Goal: Information Seeking & Learning: Find contact information

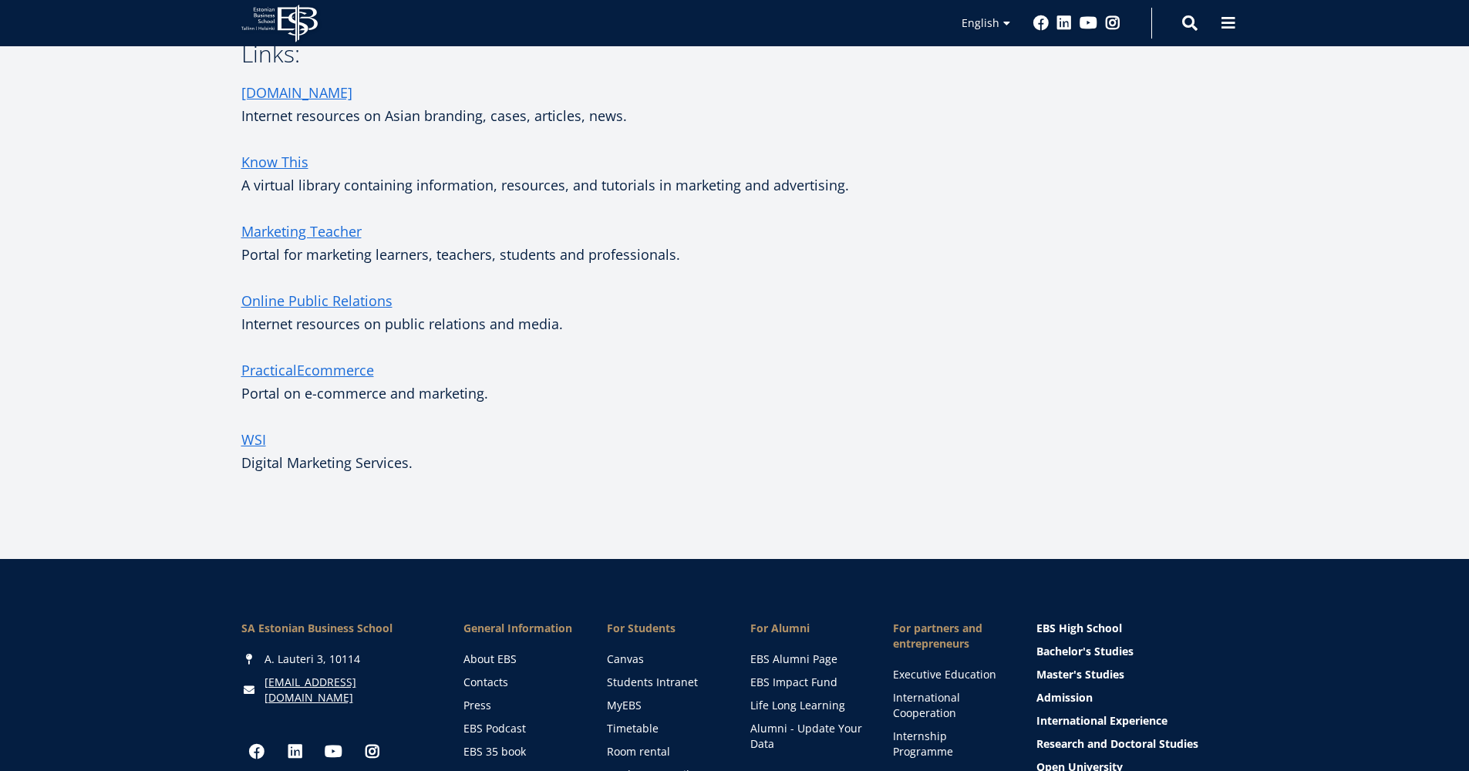
scroll to position [493, 0]
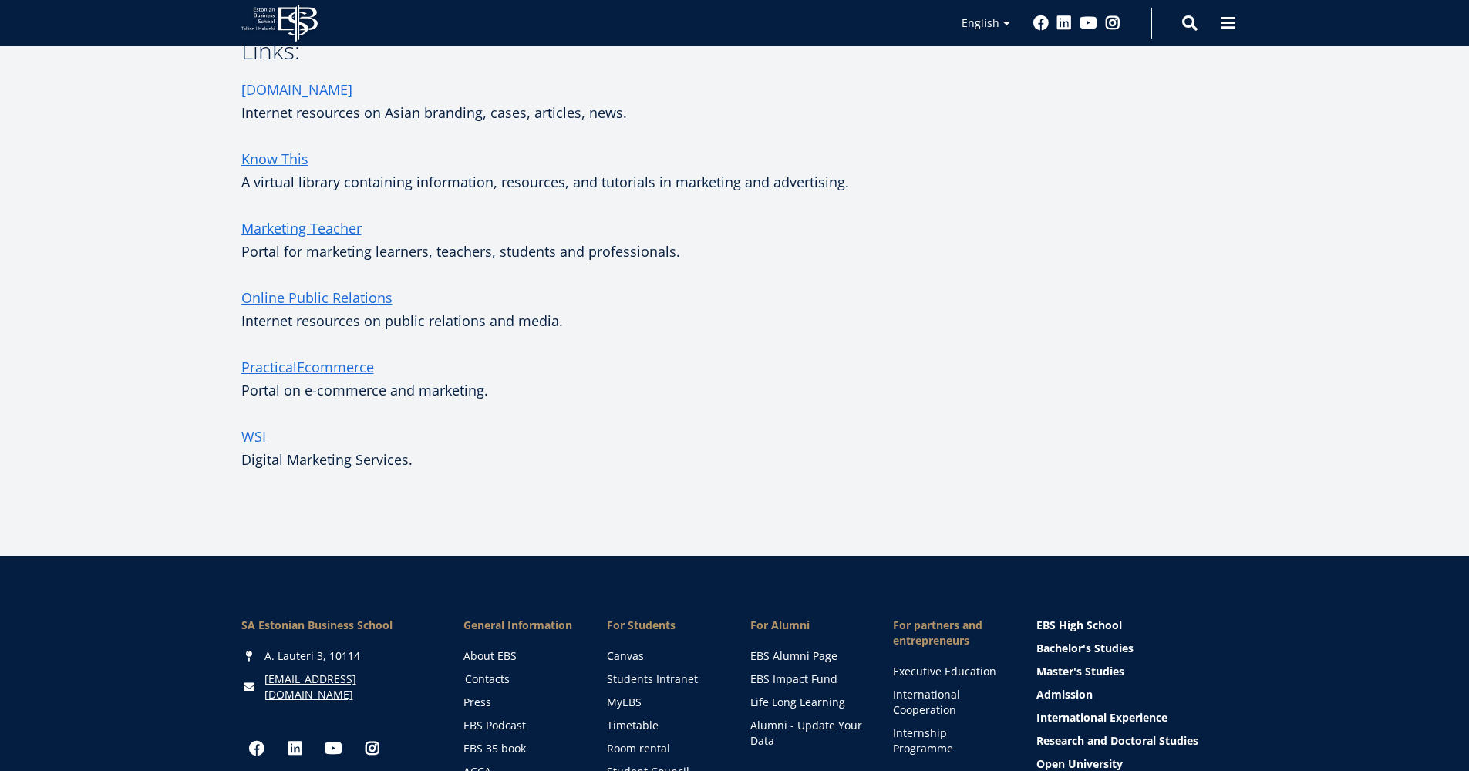
click at [494, 678] on link "Contacts" at bounding box center [521, 679] width 113 height 15
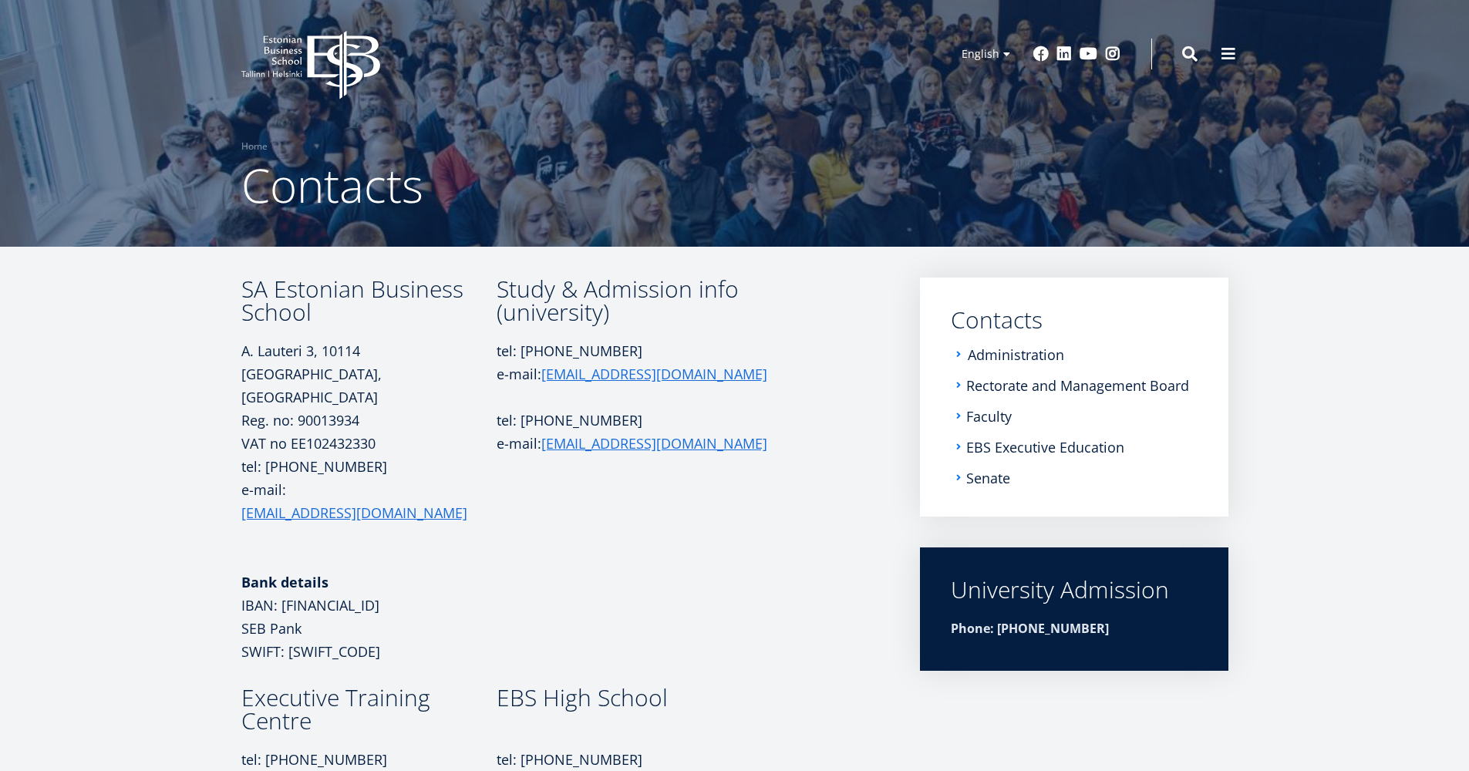
click at [1019, 349] on link "Administration" at bounding box center [1016, 354] width 96 height 15
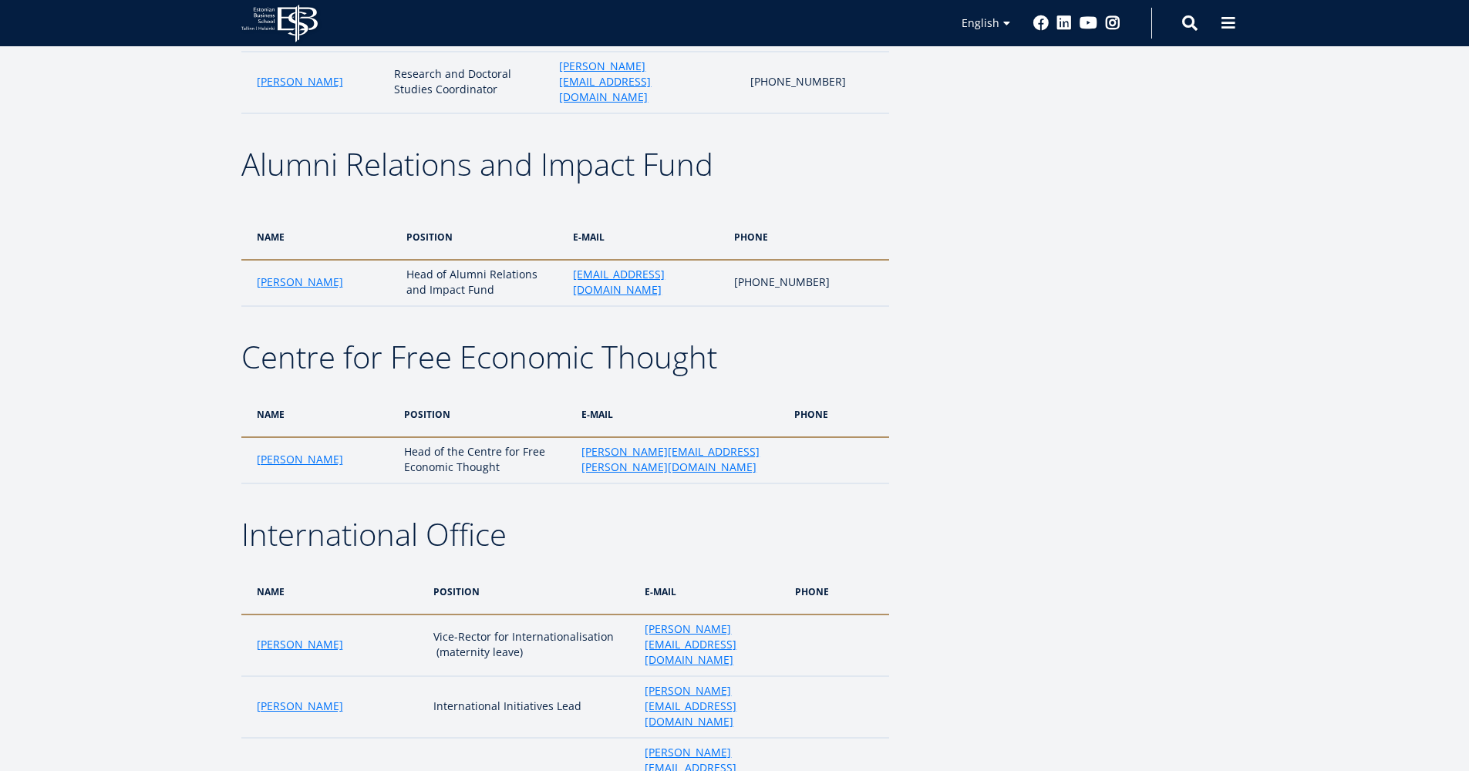
scroll to position [2159, 0]
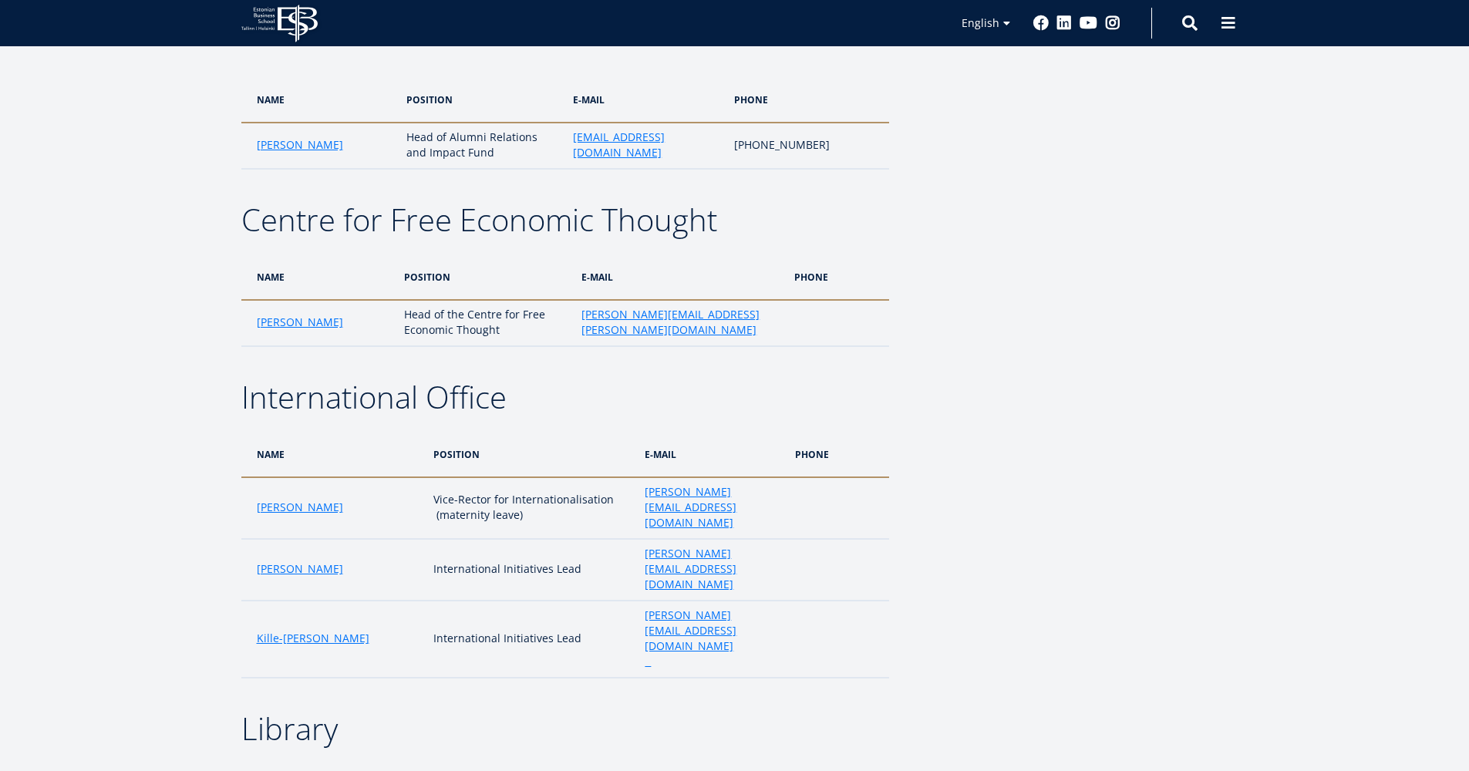
drag, startPoint x: 742, startPoint y: 580, endPoint x: 608, endPoint y: 578, distance: 133.4
copy link "[EMAIL_ADDRESS][DOMAIN_NAME]"
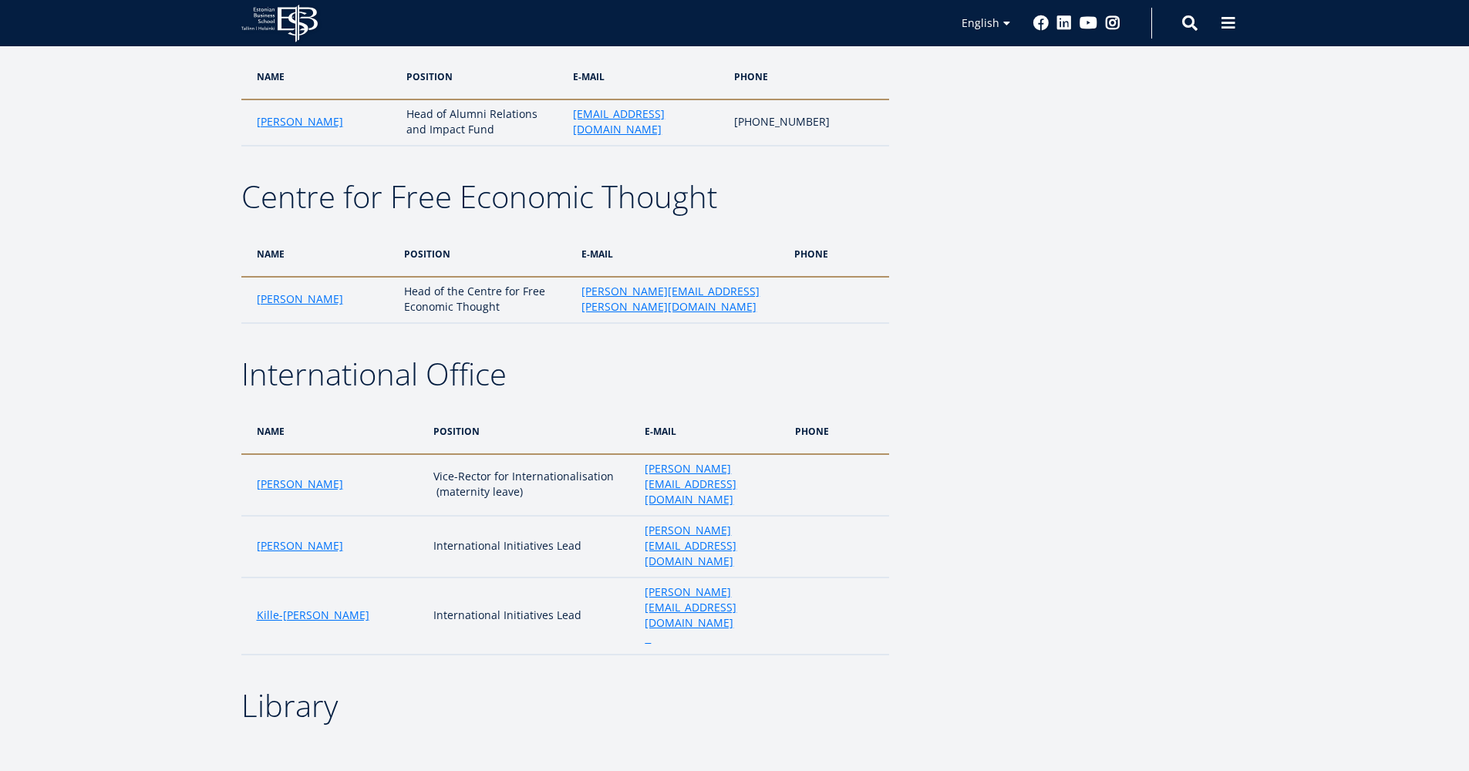
scroll to position [2185, 0]
drag, startPoint x: 736, startPoint y: 581, endPoint x: 613, endPoint y: 586, distance: 123.5
copy link "[EMAIL_ADDRESS][DOMAIN_NAME]"
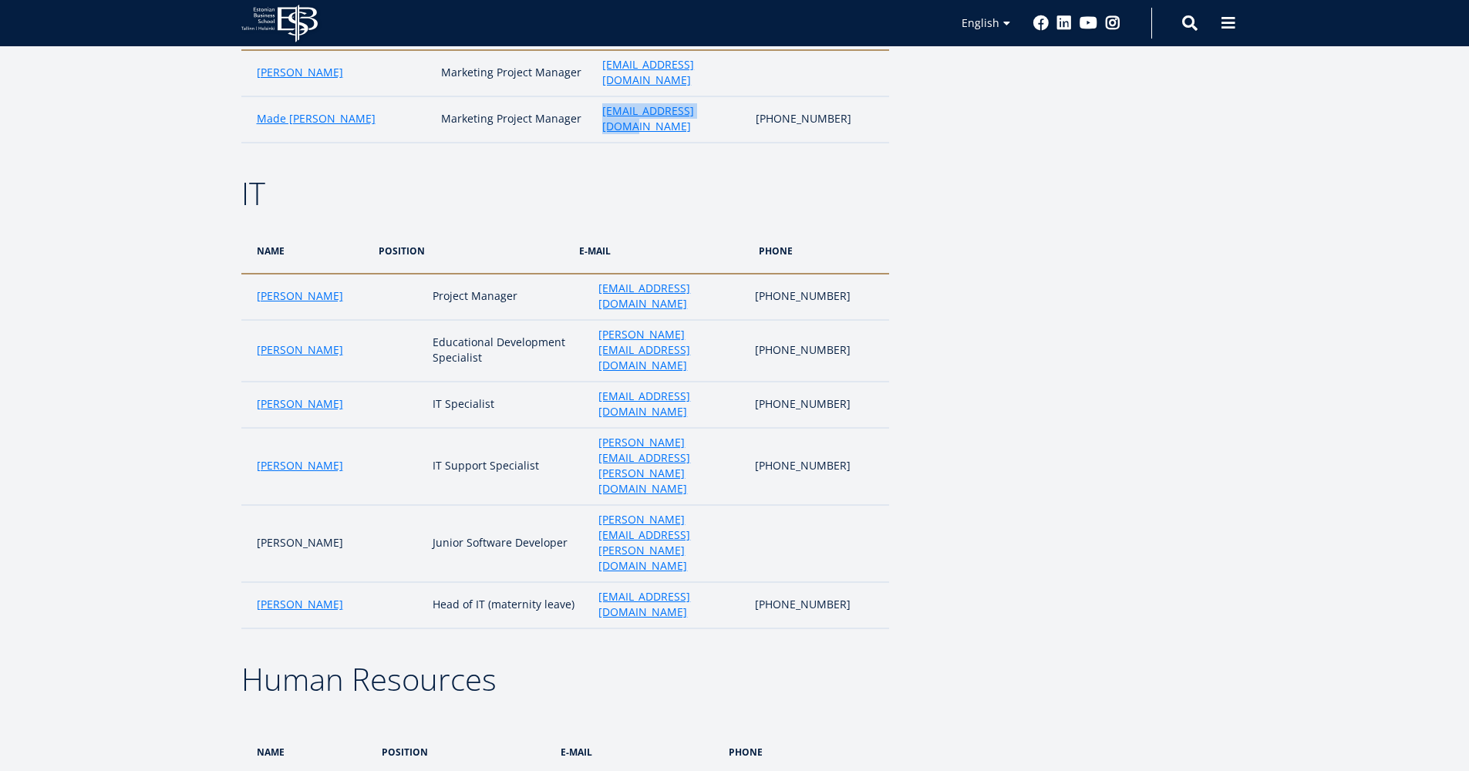
scroll to position [2025, 0]
